Goal: Find specific page/section: Find specific page/section

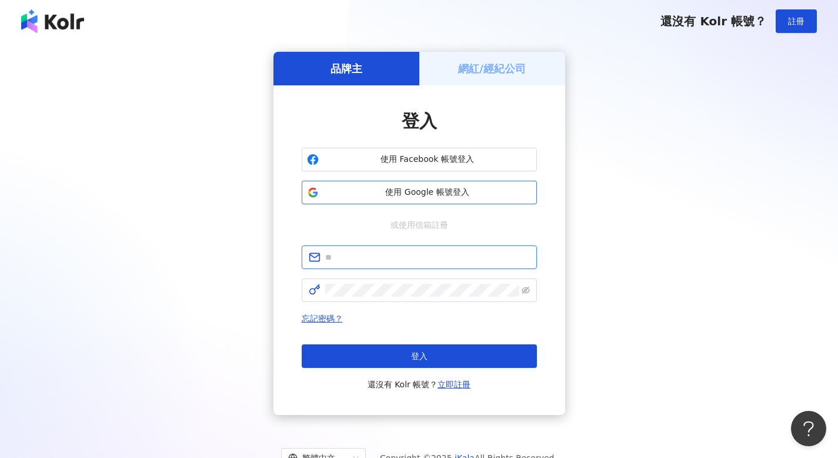
type input "**********"
click at [379, 195] on span "使用 Google 帳號登入" at bounding box center [427, 192] width 208 height 12
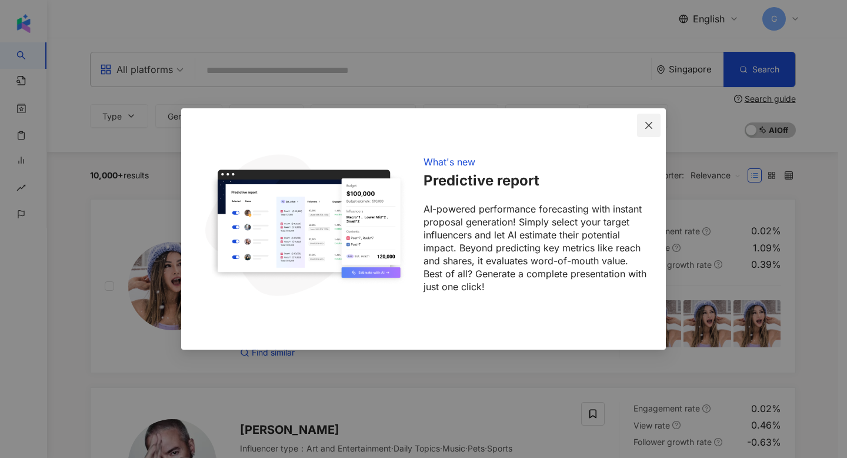
click at [639, 121] on span "Close" at bounding box center [649, 125] width 24 height 9
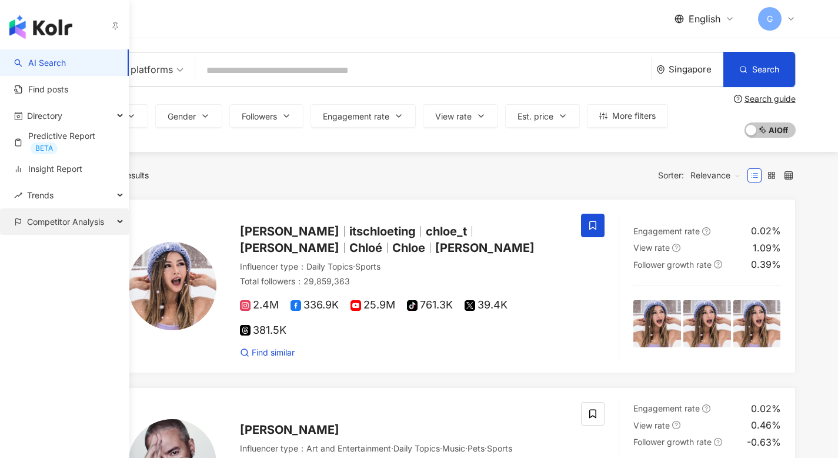
click at [49, 218] on span "Competitor Analysis" at bounding box center [65, 221] width 77 height 26
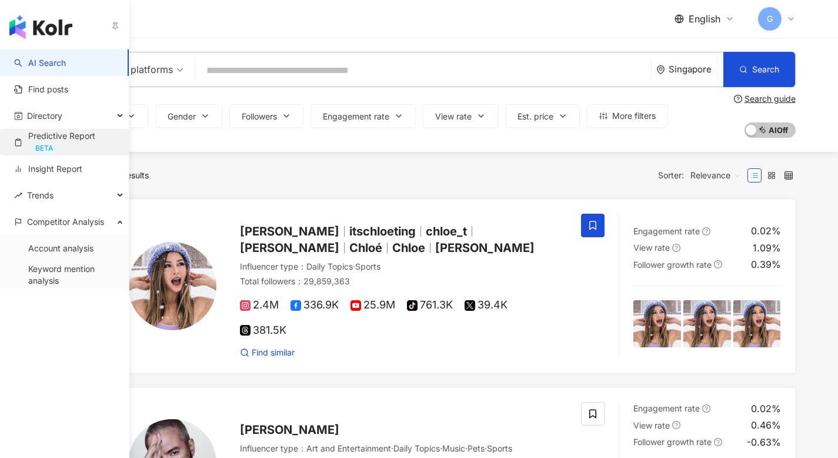
click at [55, 135] on link "Predictive Report BETA" at bounding box center [66, 142] width 105 height 24
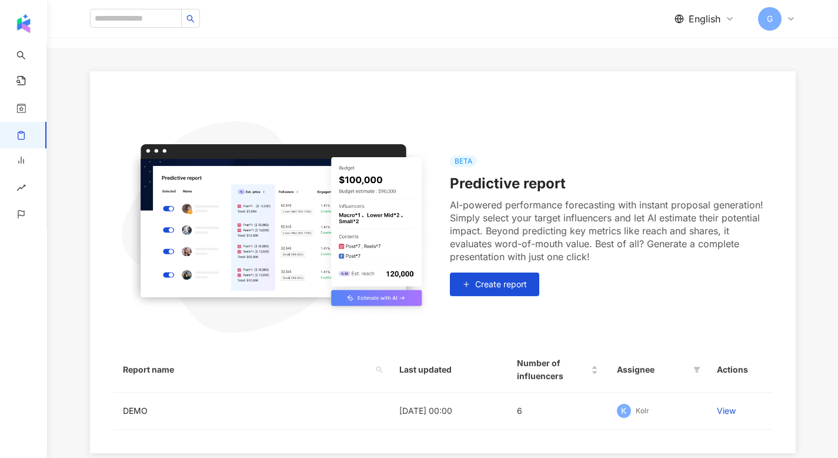
scroll to position [62, 0]
